Goal: Navigation & Orientation: Find specific page/section

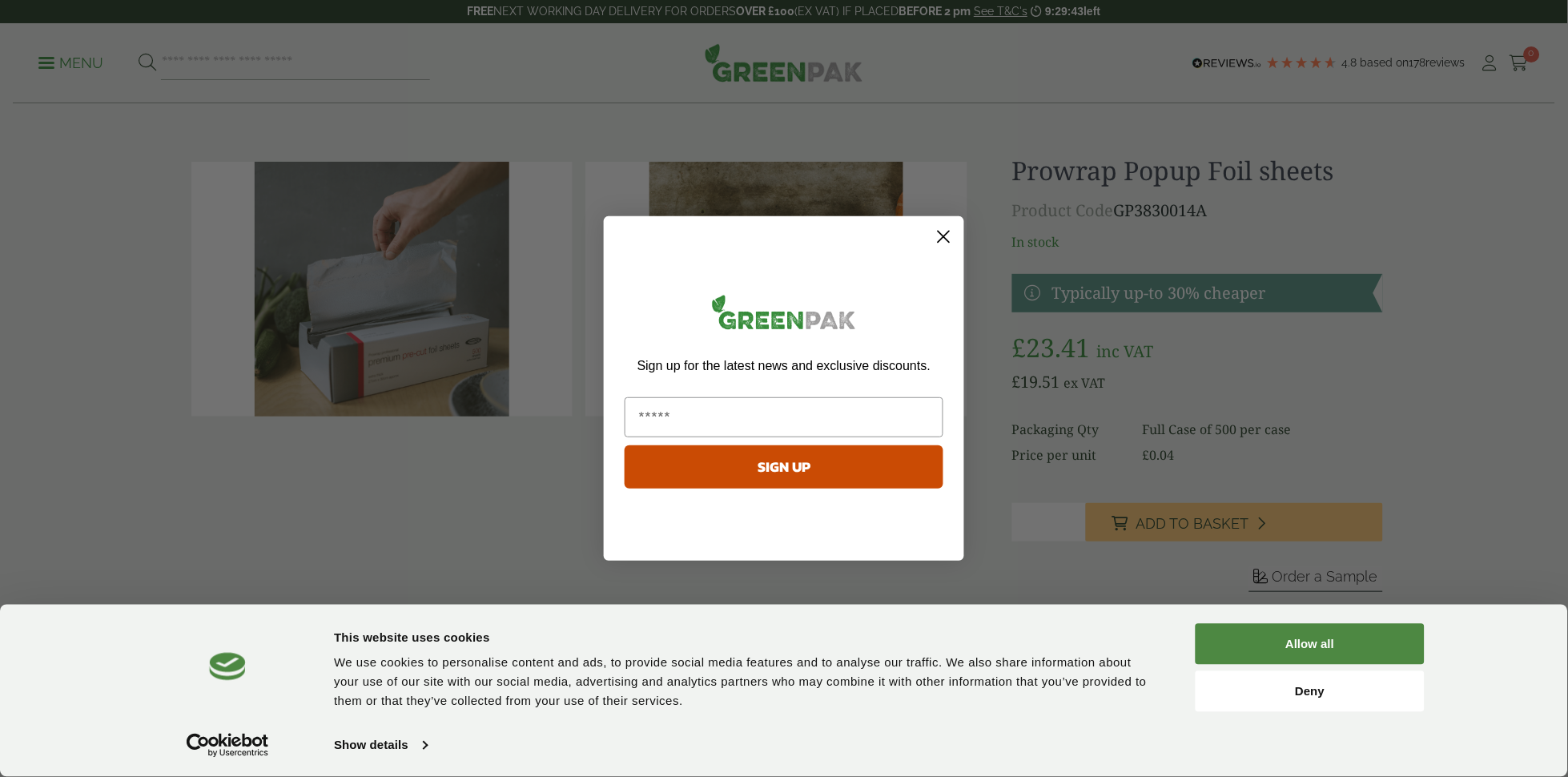
click at [948, 230] on circle "Close dialog" at bounding box center [943, 236] width 26 height 26
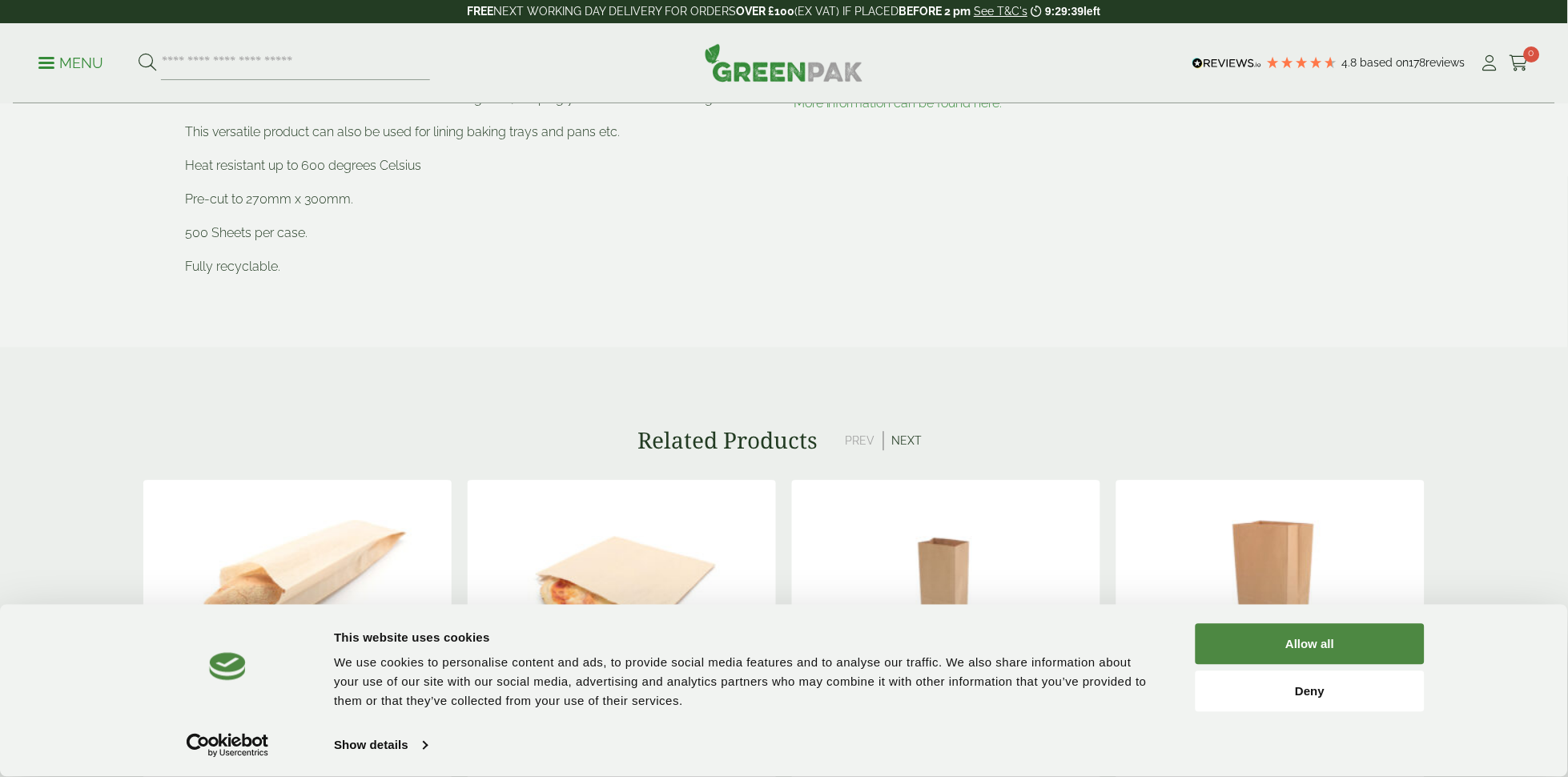
scroll to position [1095, 0]
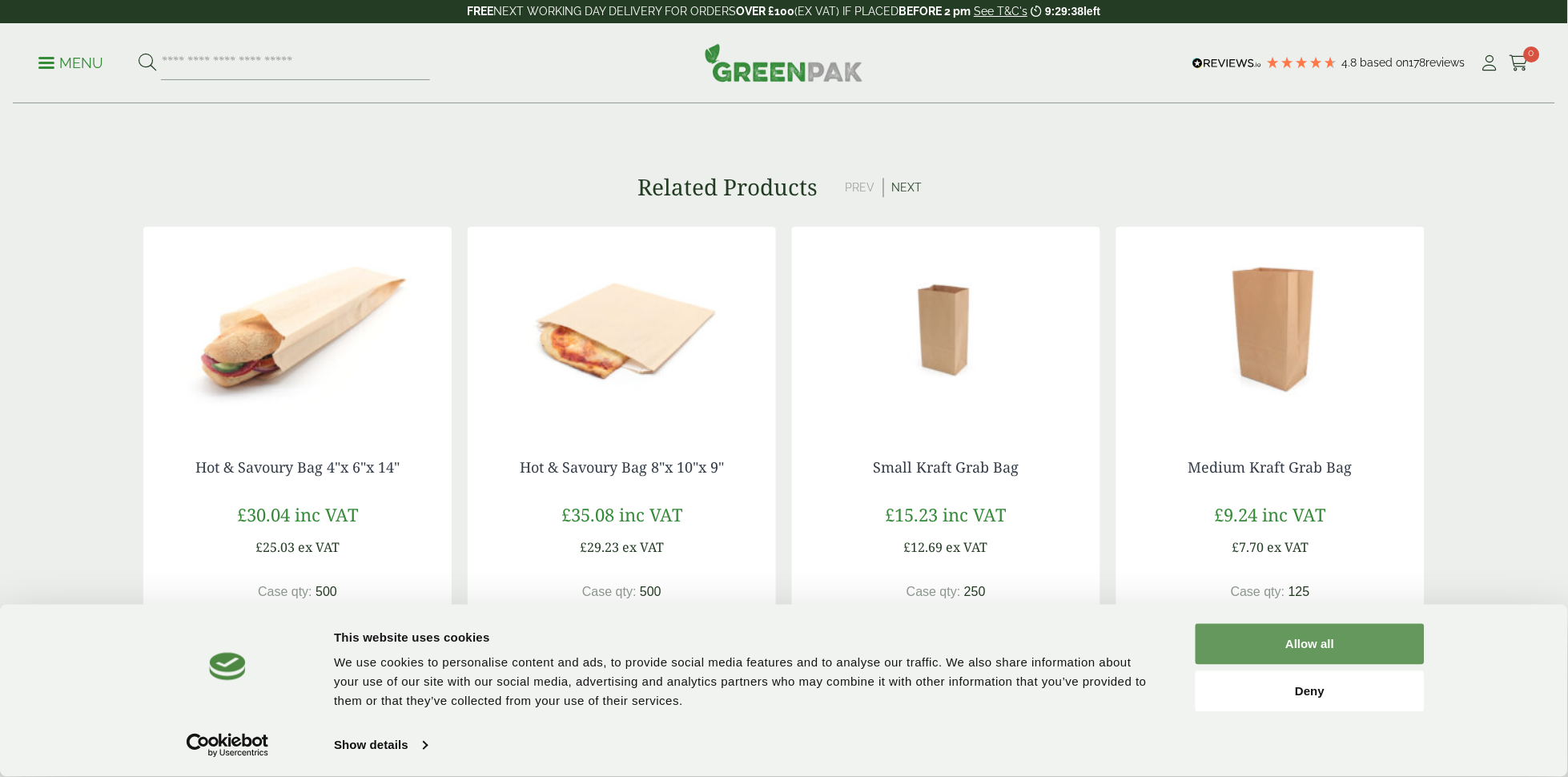
click at [1271, 633] on button "Allow all" at bounding box center [1309, 644] width 229 height 41
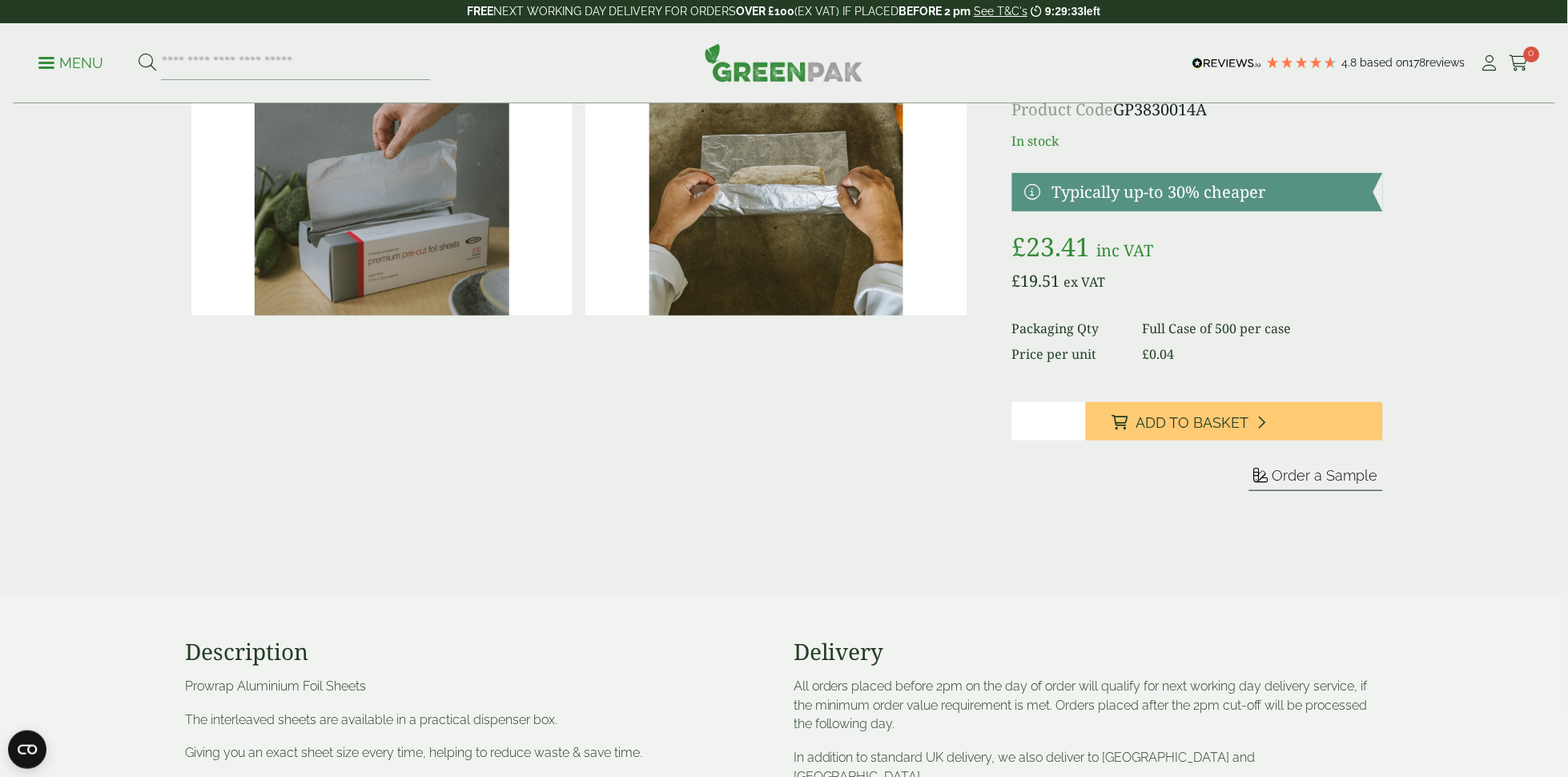
scroll to position [0, 0]
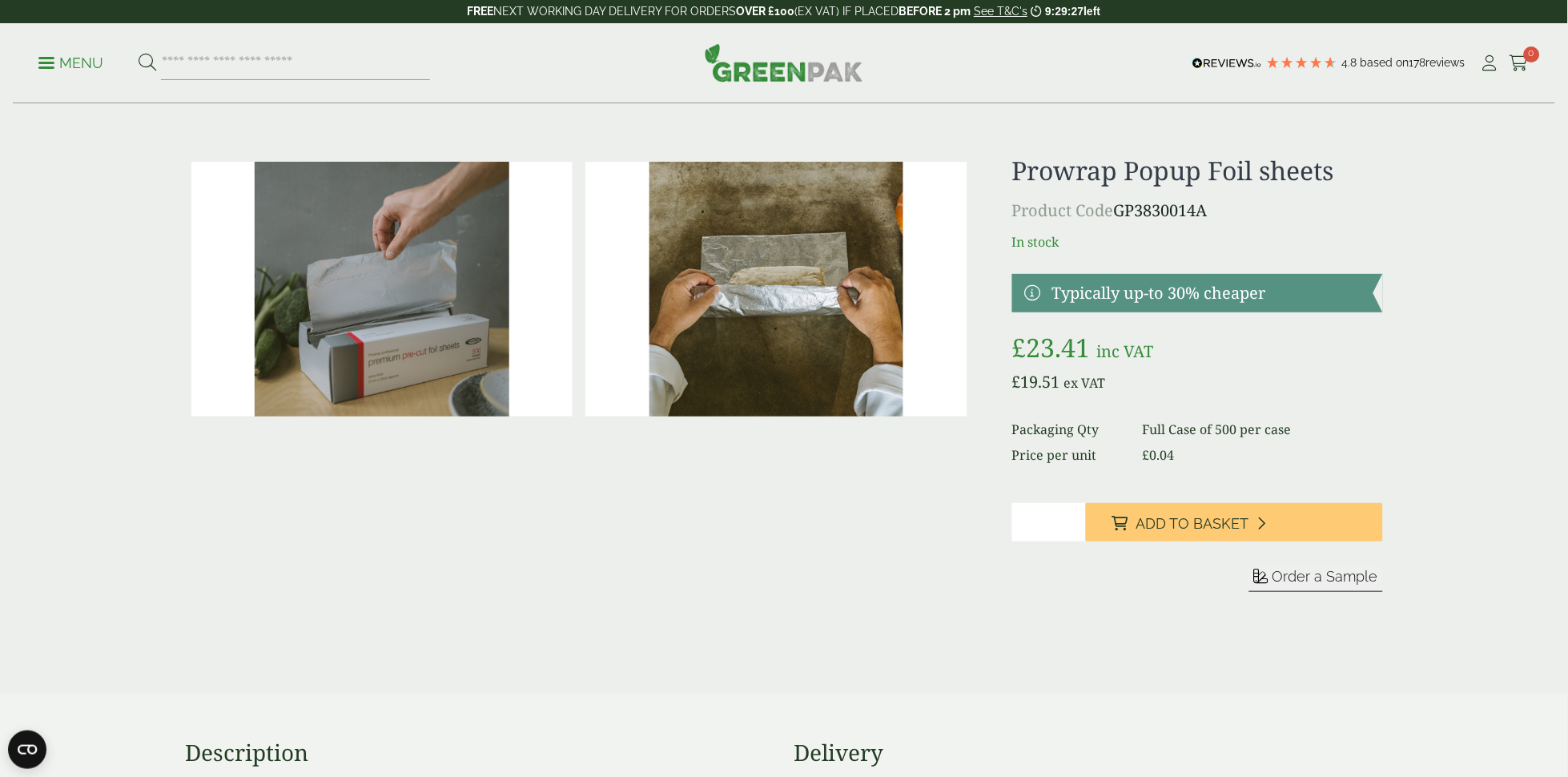
click at [94, 59] on p "Menu" at bounding box center [71, 62] width 65 height 19
click at [69, 60] on p "Menu" at bounding box center [71, 62] width 65 height 19
click at [44, 62] on span at bounding box center [47, 62] width 16 height 3
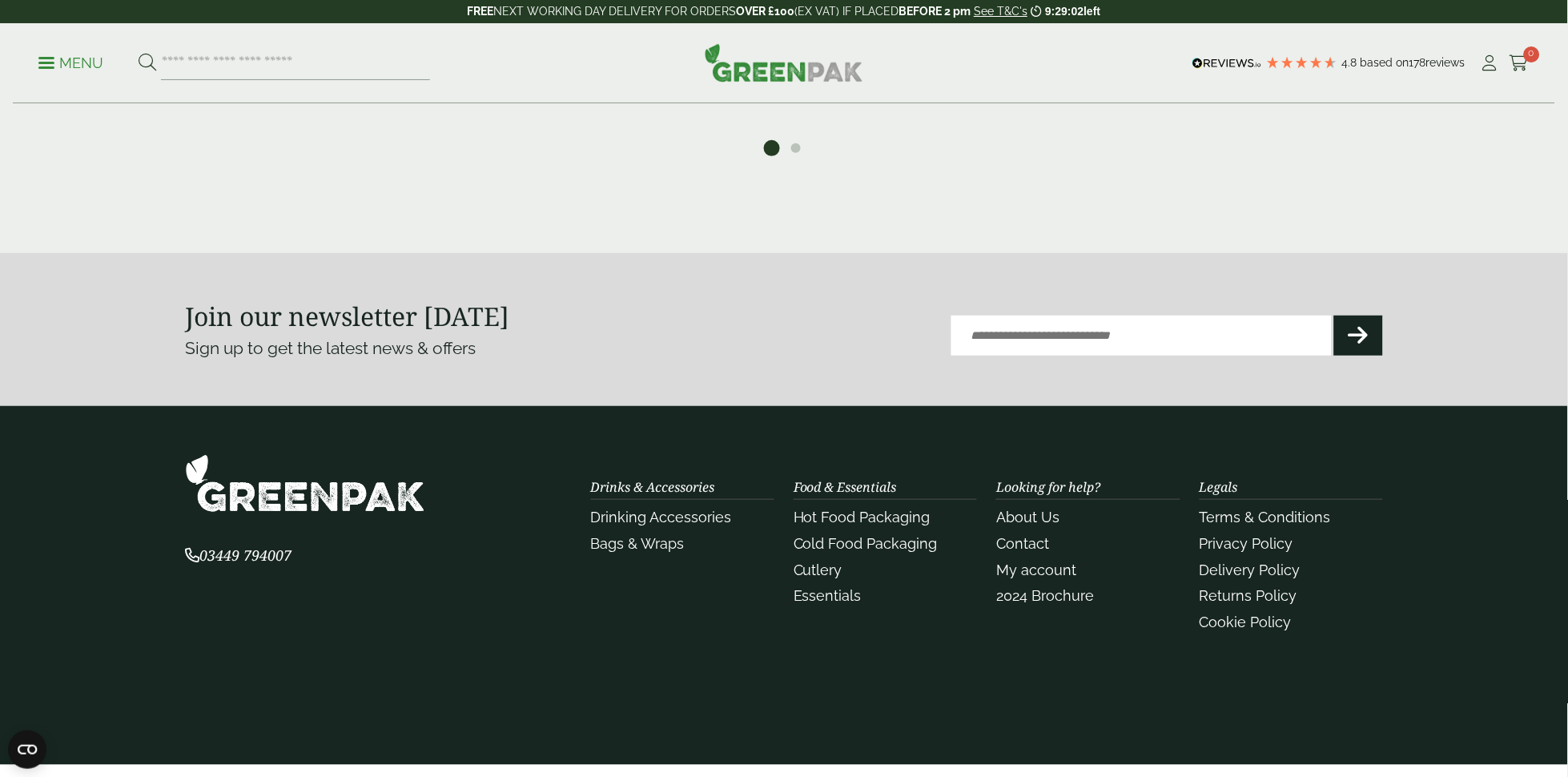
scroll to position [1770, 0]
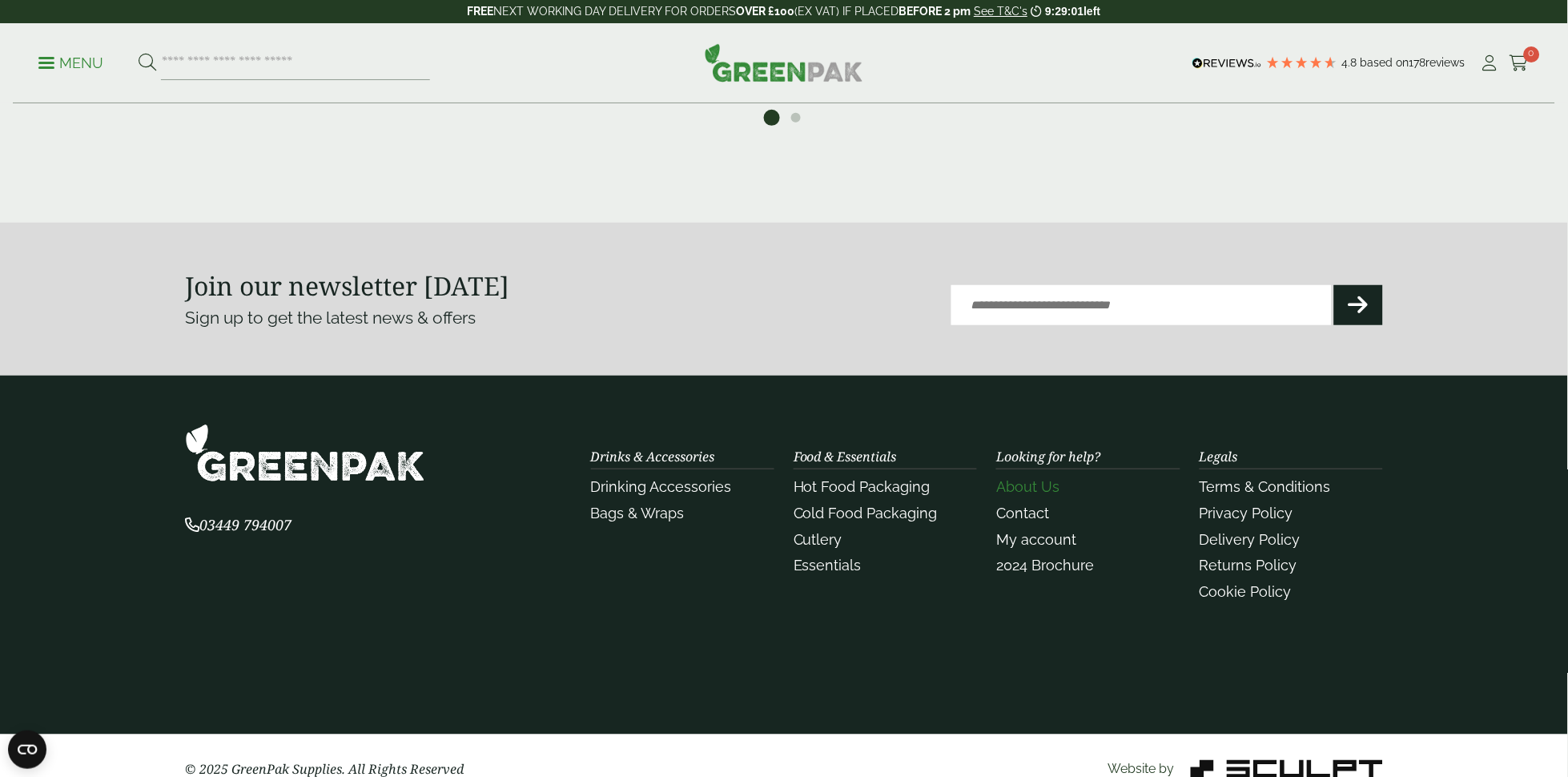
click at [1047, 486] on link "About Us" at bounding box center [1028, 487] width 63 height 17
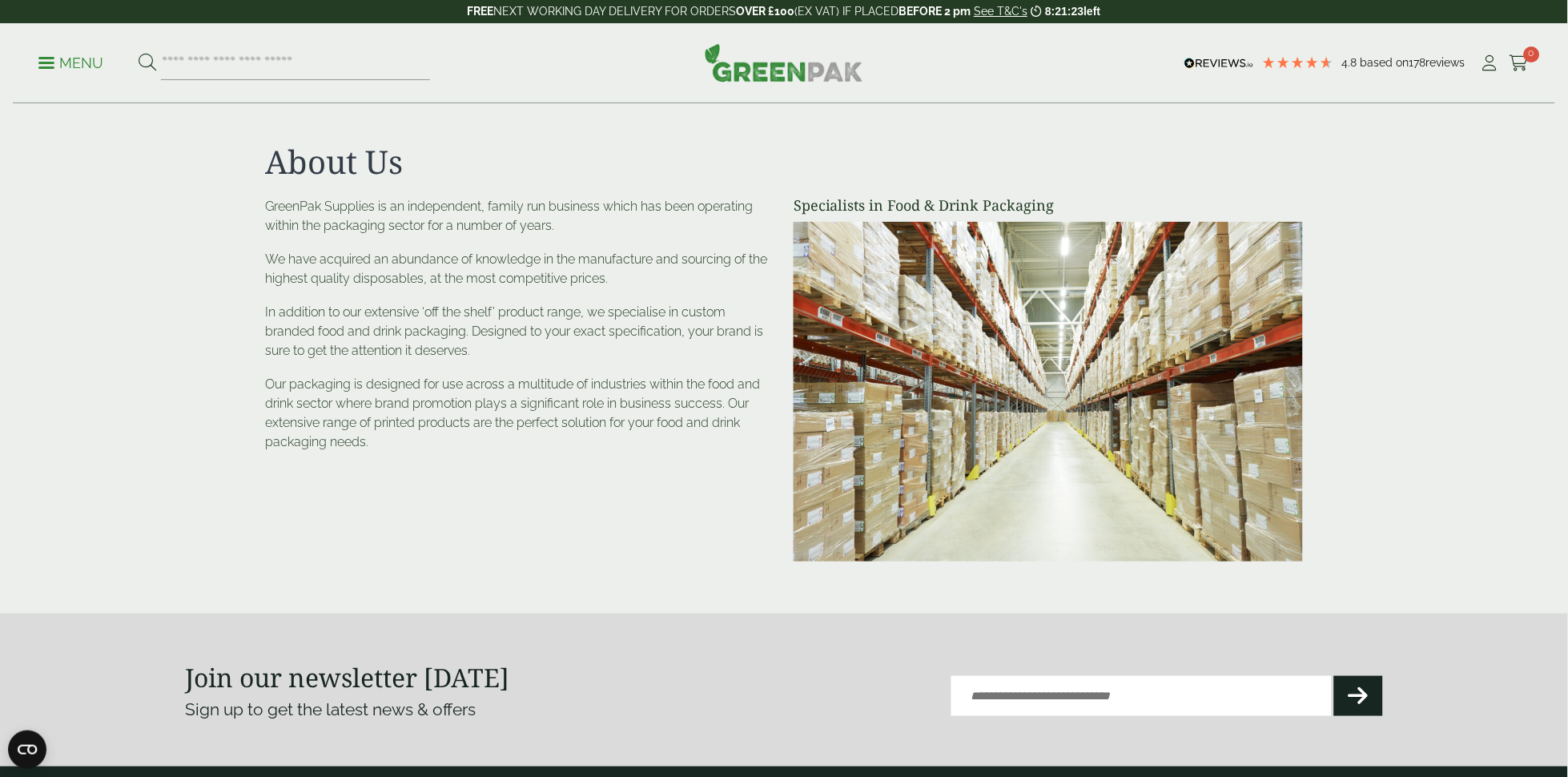
drag, startPoint x: 545, startPoint y: 550, endPoint x: 1150, endPoint y: 763, distance: 641.4
click at [545, 550] on div "GreenPak Supplies is an independent, family run business which has been operati…" at bounding box center [519, 385] width 528 height 377
click at [268, 583] on main "About Us Specialists in Food & Drink Packaging GreenPak Supplies is an independ…" at bounding box center [784, 307] width 1568 height 613
click at [365, 536] on div "GreenPak Supplies is an independent, family run business which has been operati…" at bounding box center [519, 385] width 528 height 377
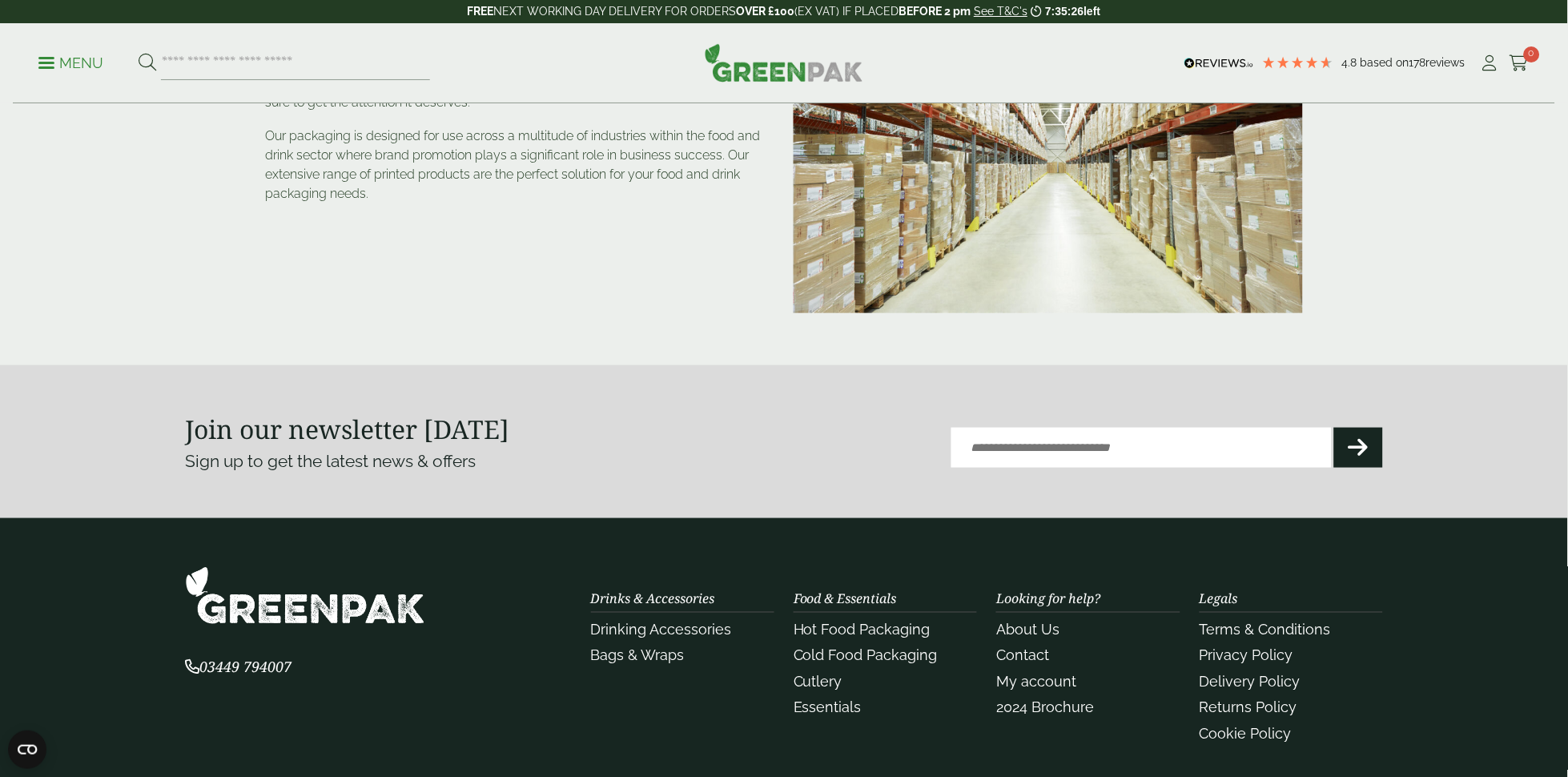
scroll to position [252, 0]
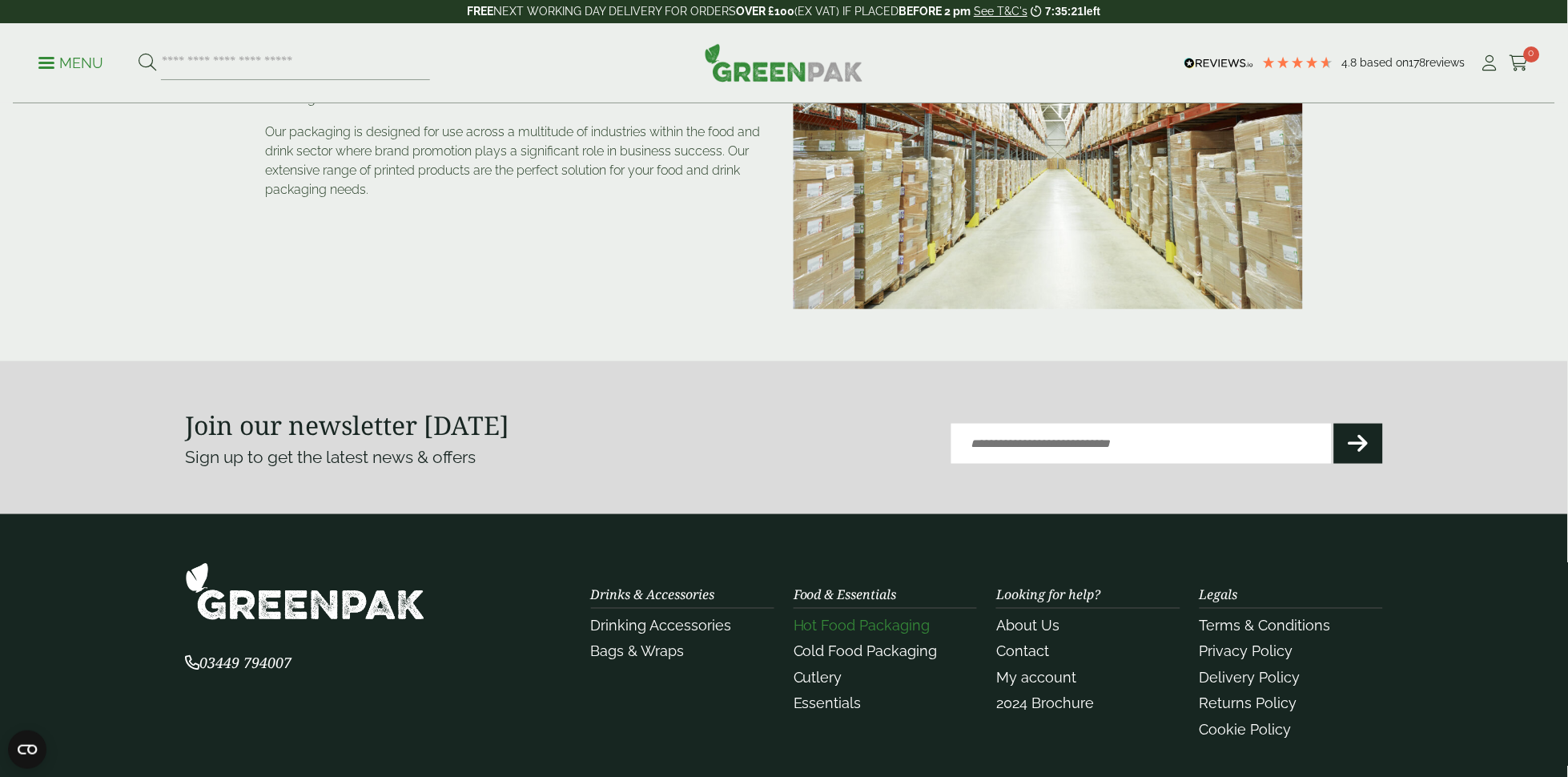
click at [873, 630] on link "Hot Food Packaging" at bounding box center [862, 626] width 137 height 17
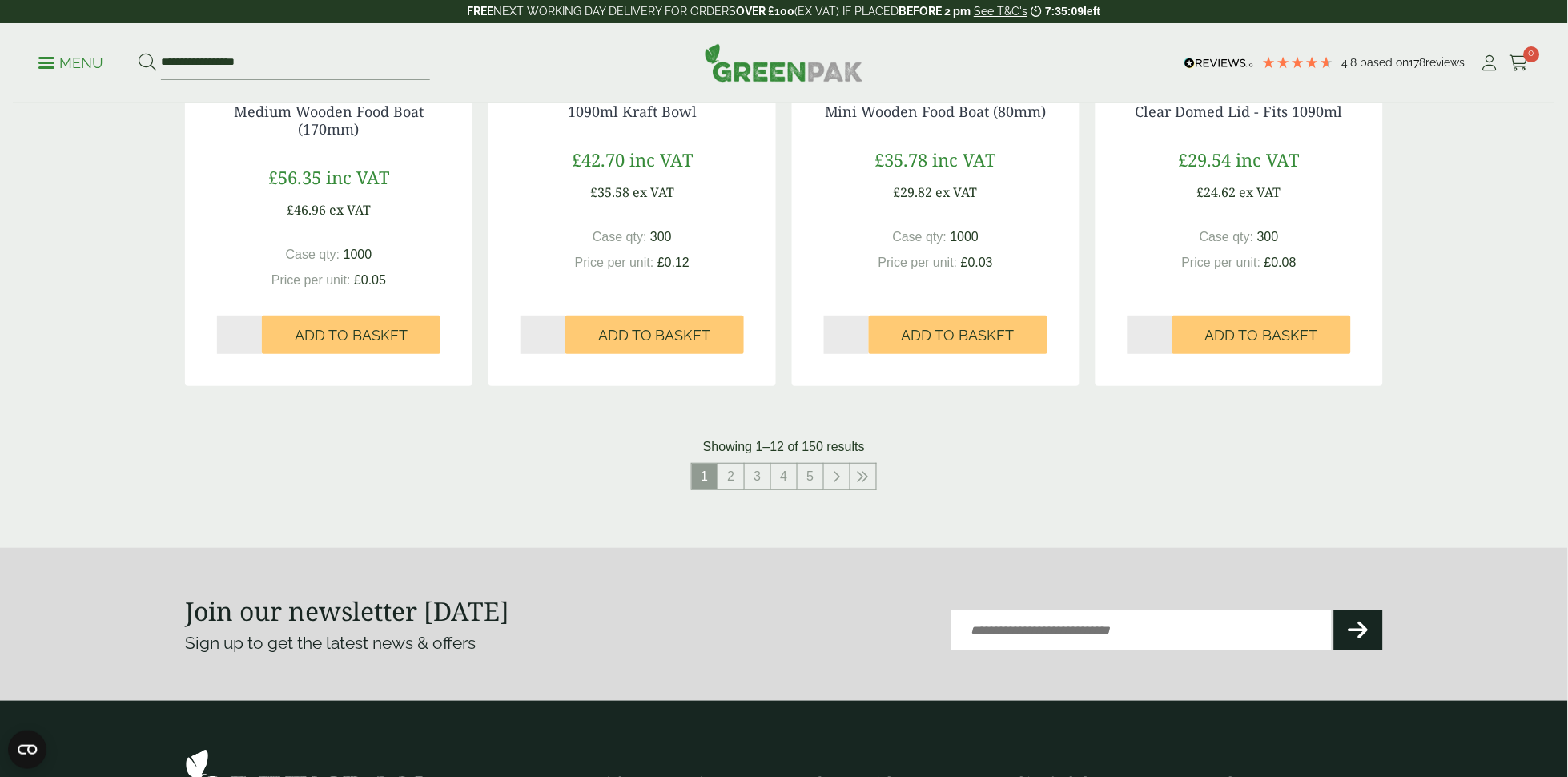
scroll to position [1686, 0]
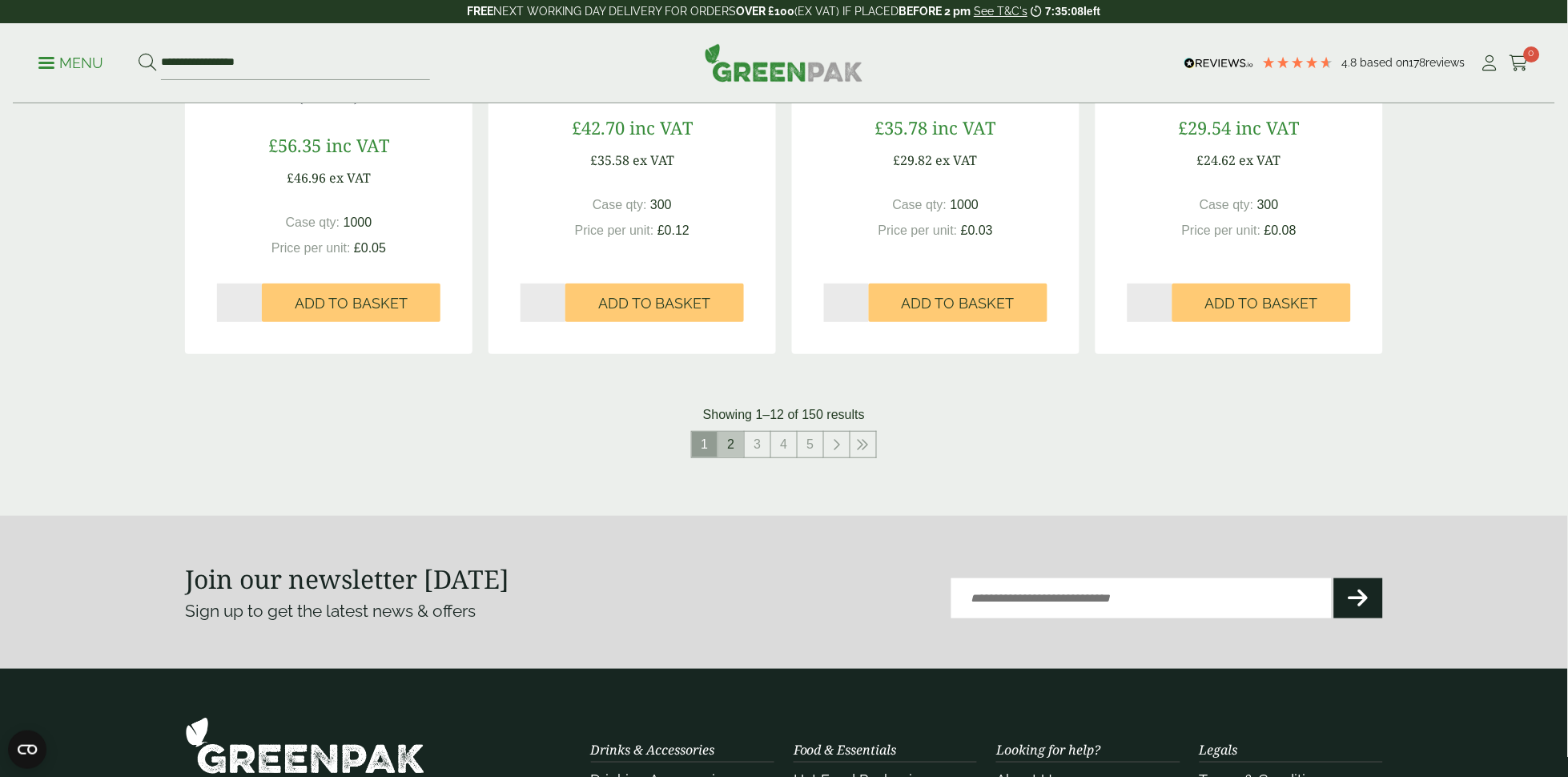
click at [732, 441] on link "2" at bounding box center [731, 444] width 25 height 25
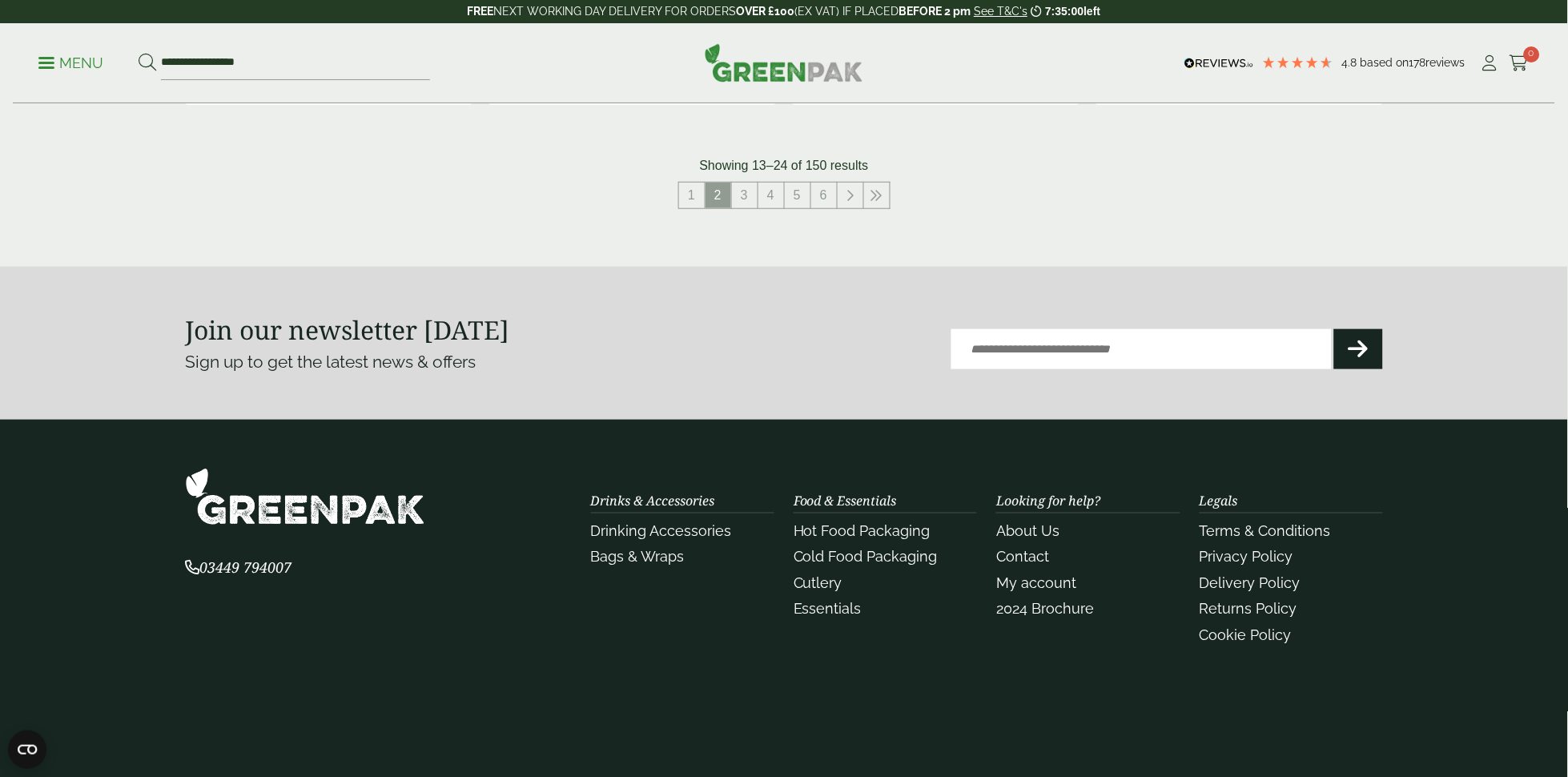
scroll to position [1939, 0]
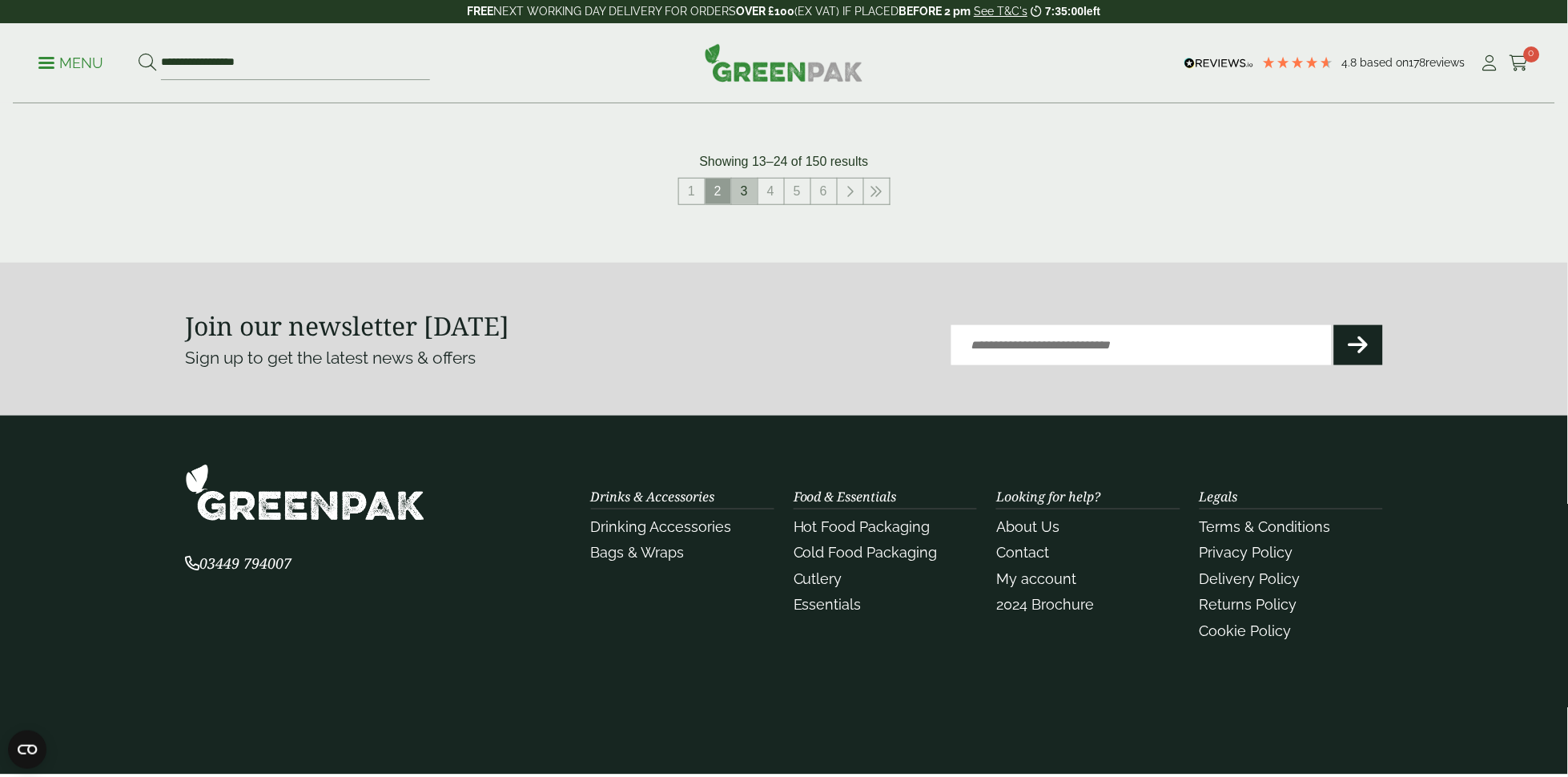
click at [738, 193] on link "3" at bounding box center [744, 191] width 25 height 25
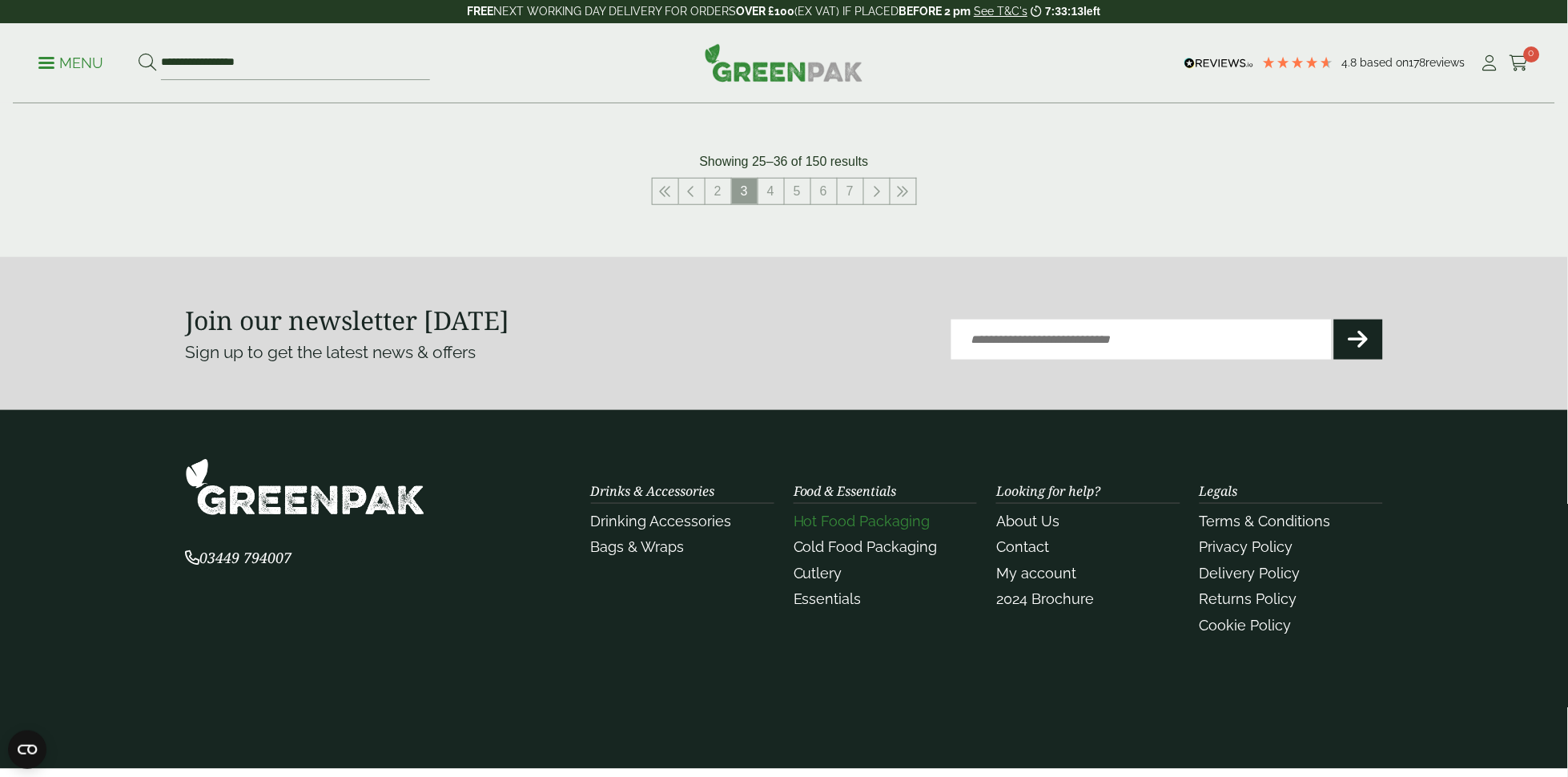
click at [855, 522] on link "Hot Food Packaging" at bounding box center [862, 521] width 137 height 17
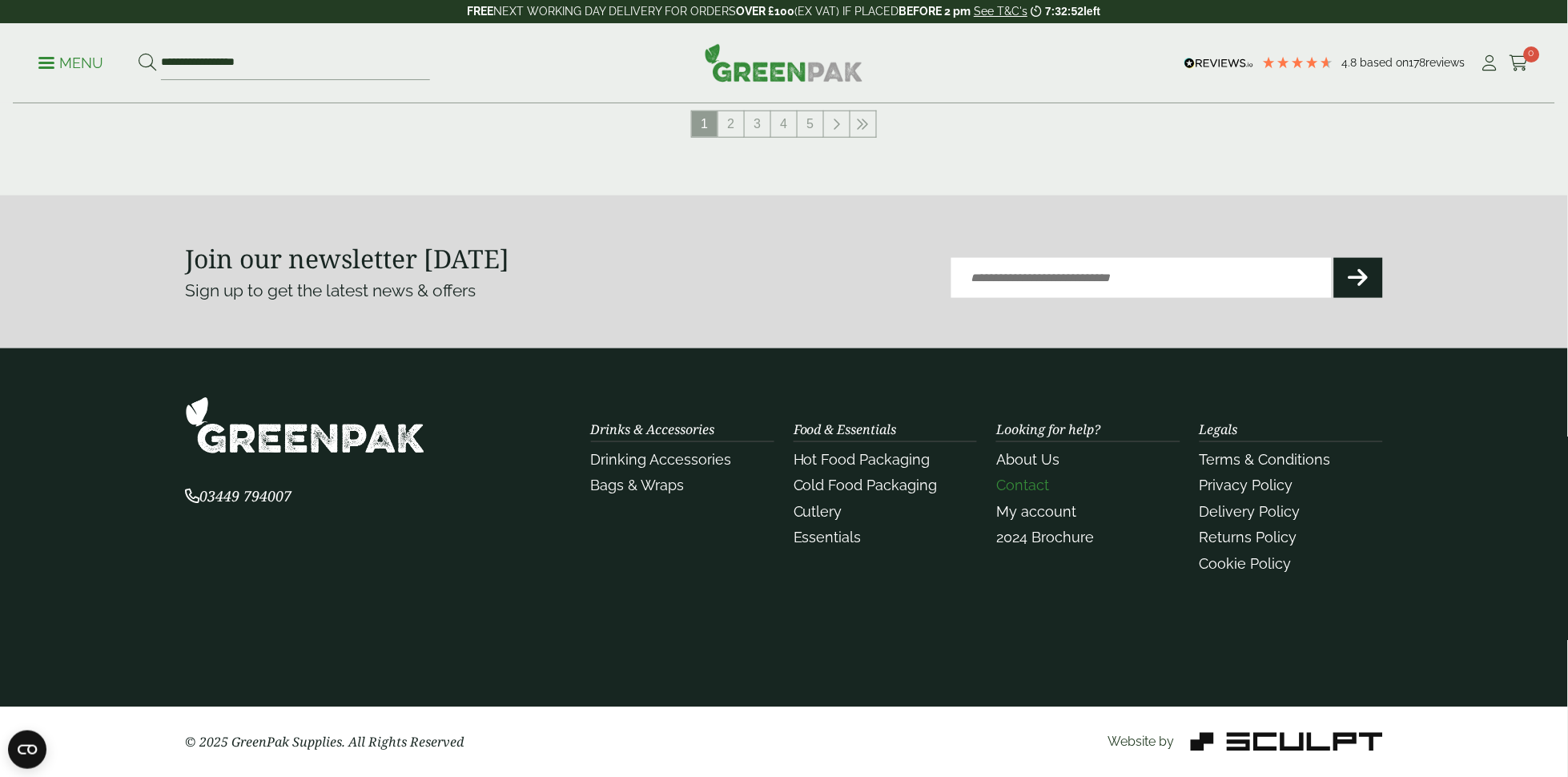
click at [1025, 486] on link "Contact" at bounding box center [1023, 486] width 52 height 17
